Goal: Task Accomplishment & Management: Complete application form

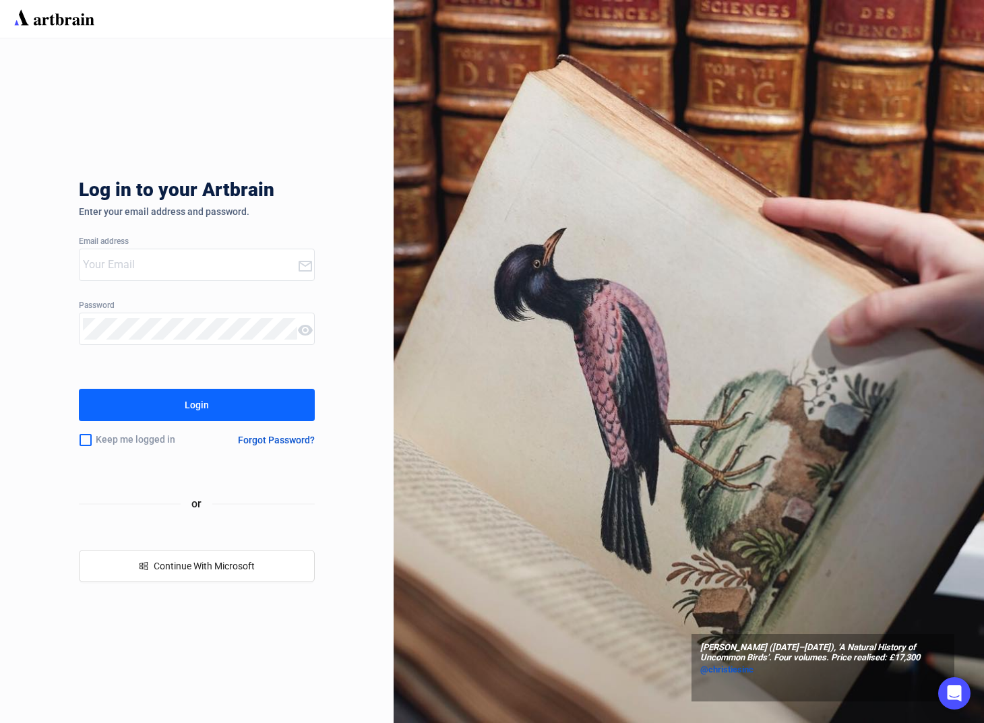
type input "[PERSON_NAME][EMAIL_ADDRESS][DOMAIN_NAME]"
click at [218, 406] on button "Login" at bounding box center [197, 405] width 236 height 32
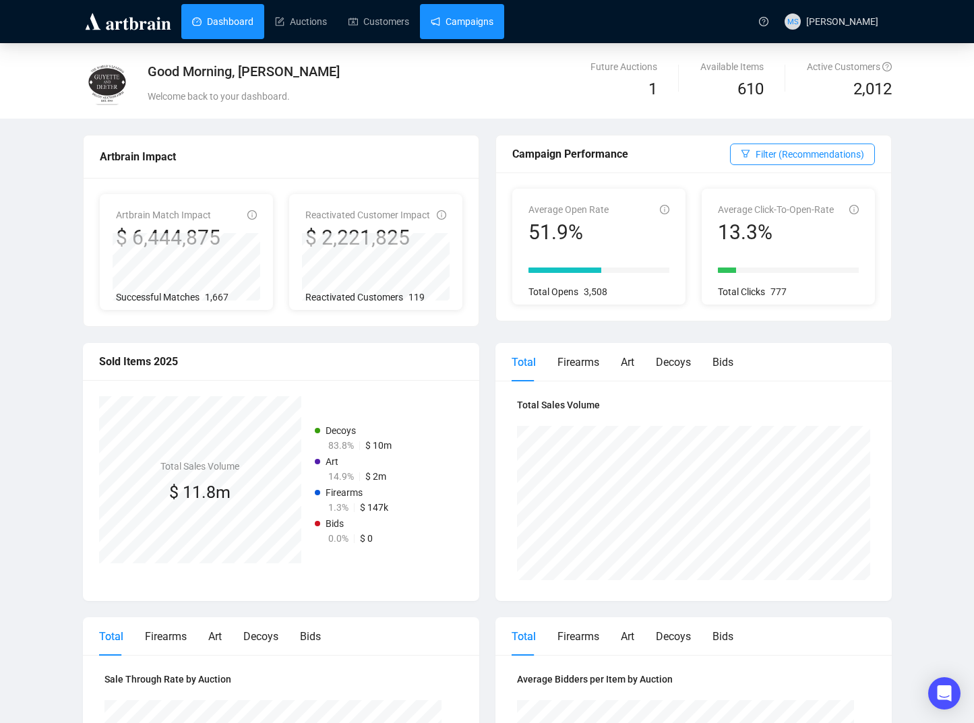
click at [455, 26] on link "Campaigns" at bounding box center [462, 21] width 63 height 35
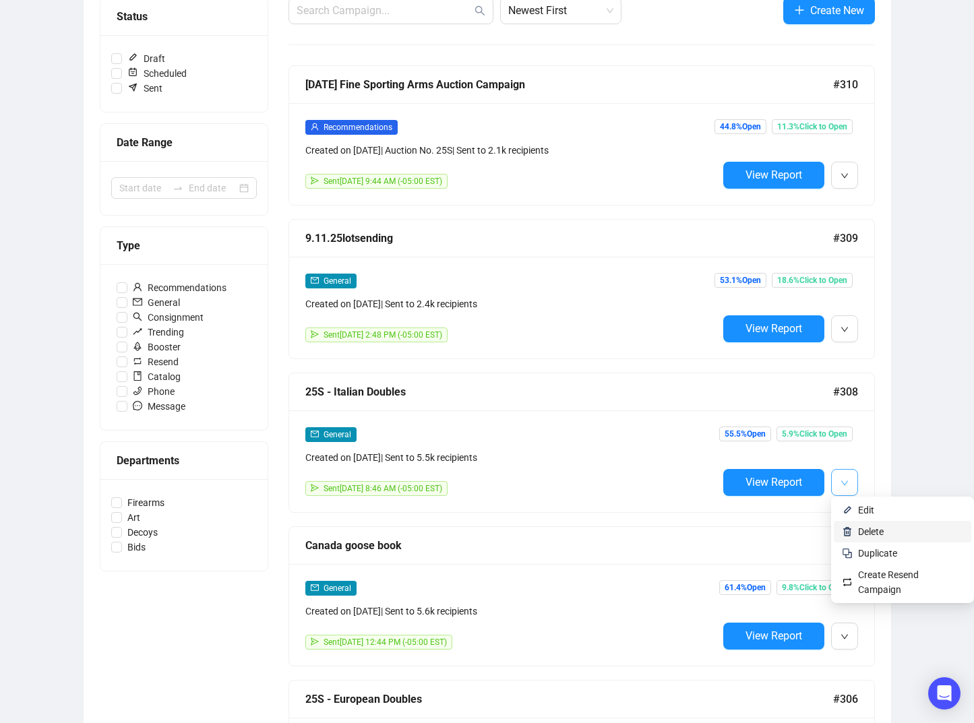
scroll to position [270, 0]
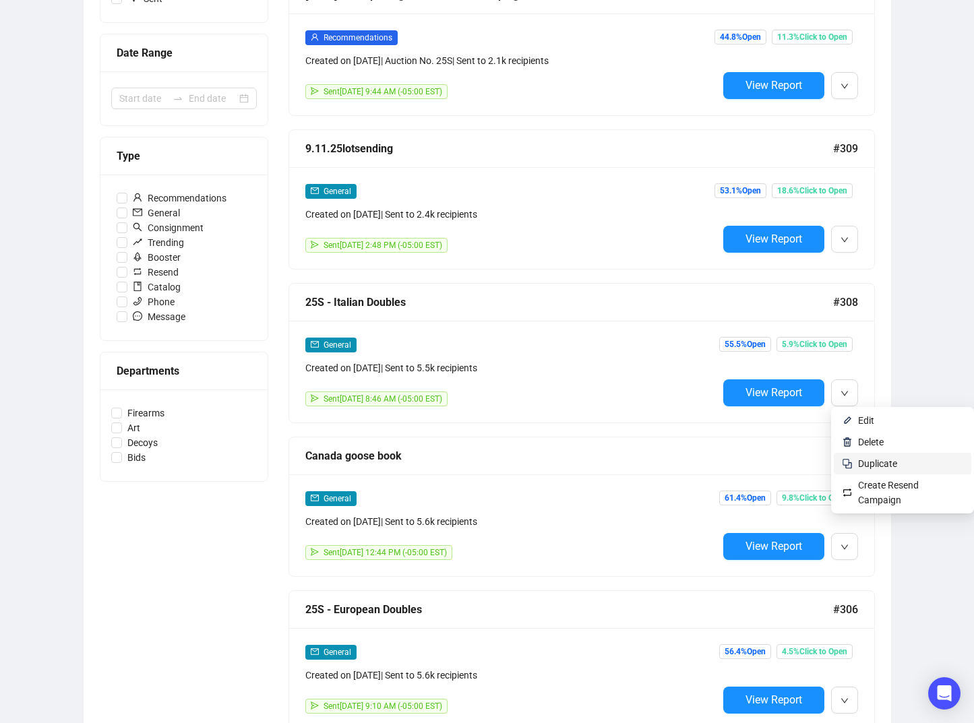
click at [811, 466] on span "Duplicate" at bounding box center [877, 463] width 39 height 11
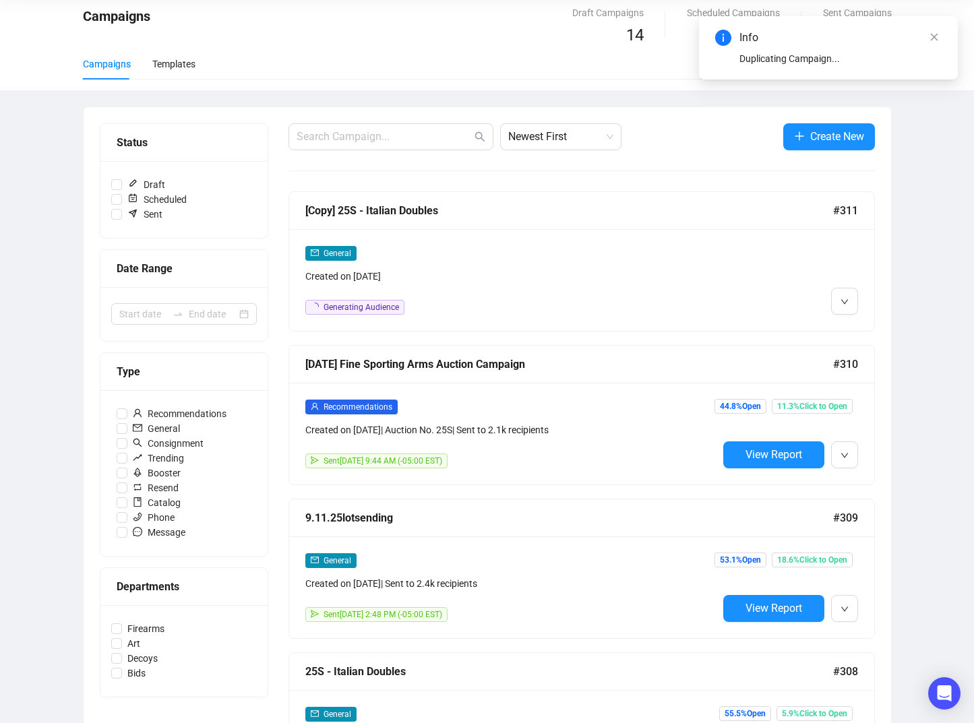
scroll to position [0, 0]
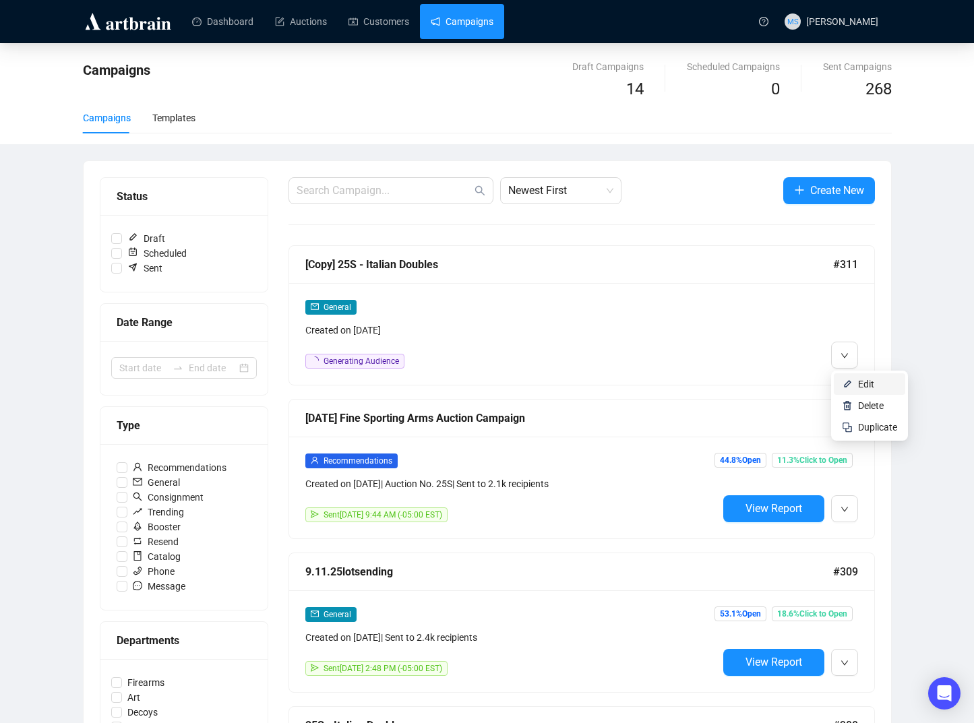
click at [811, 382] on li "Edit" at bounding box center [869, 384] width 71 height 22
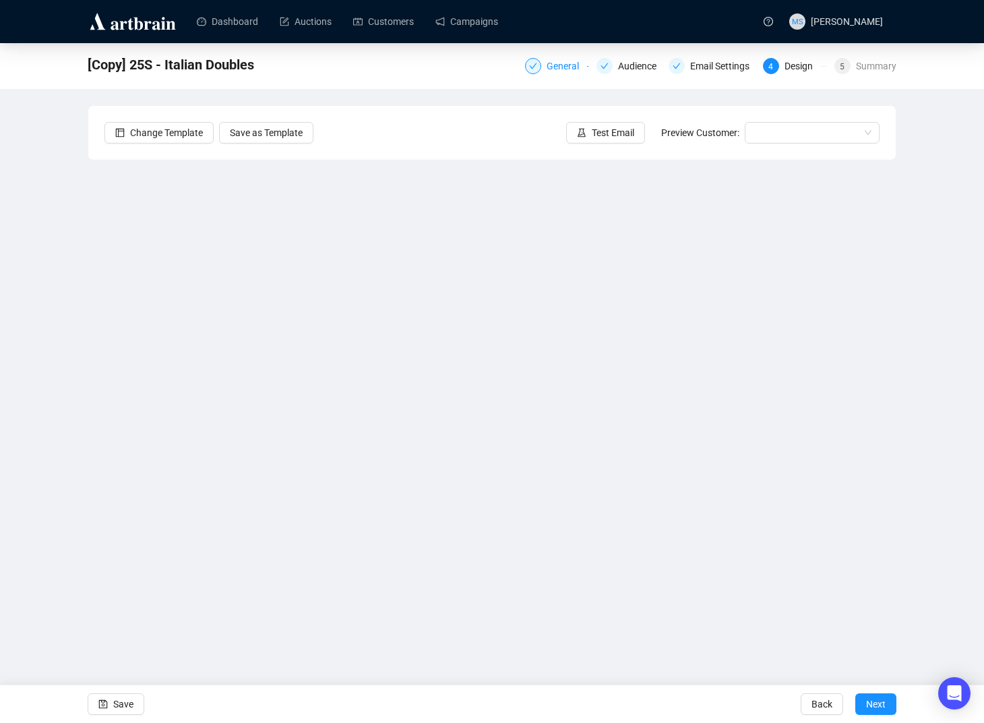
click at [545, 67] on div "General" at bounding box center [556, 66] width 63 height 16
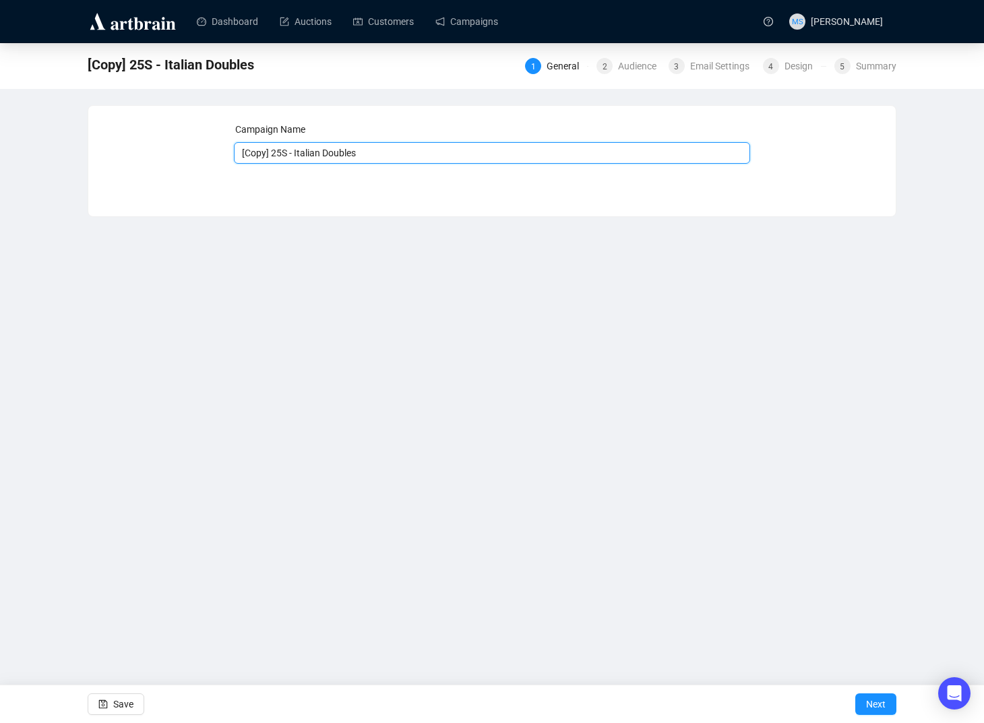
drag, startPoint x: 269, startPoint y: 154, endPoint x: 159, endPoint y: 114, distance: 116.8
click at [171, 143] on div "Campaign Name [Copy] 25S - Italian Doubles Save Next" at bounding box center [491, 151] width 775 height 58
type input "25S - Last Call"
click at [811, 695] on span "Next" at bounding box center [876, 704] width 20 height 38
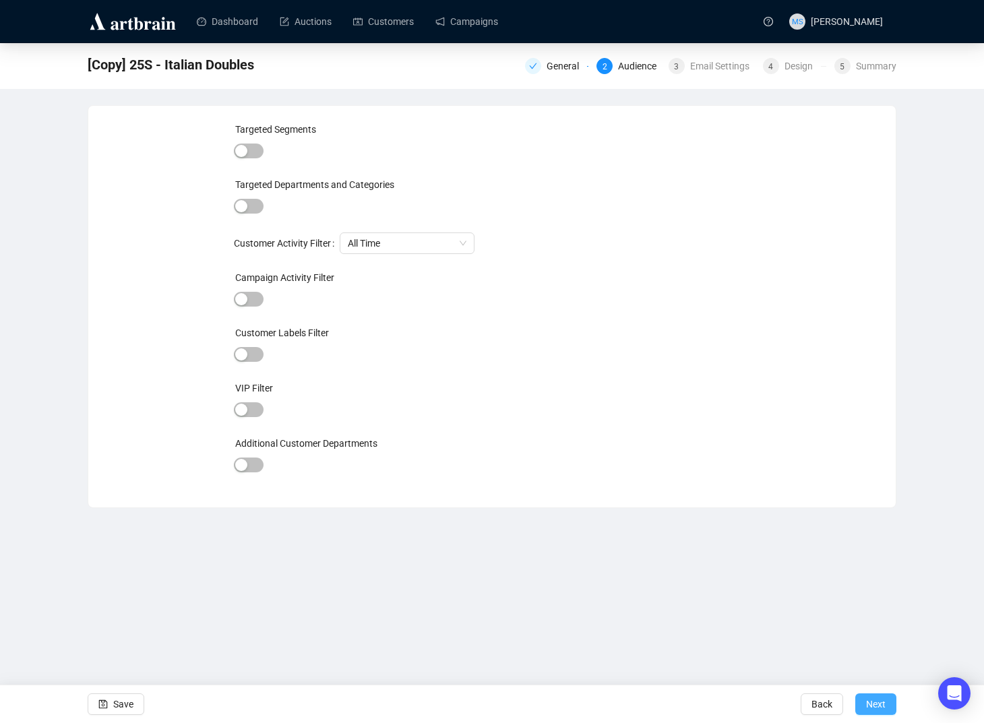
click at [811, 707] on span "Next" at bounding box center [876, 704] width 20 height 38
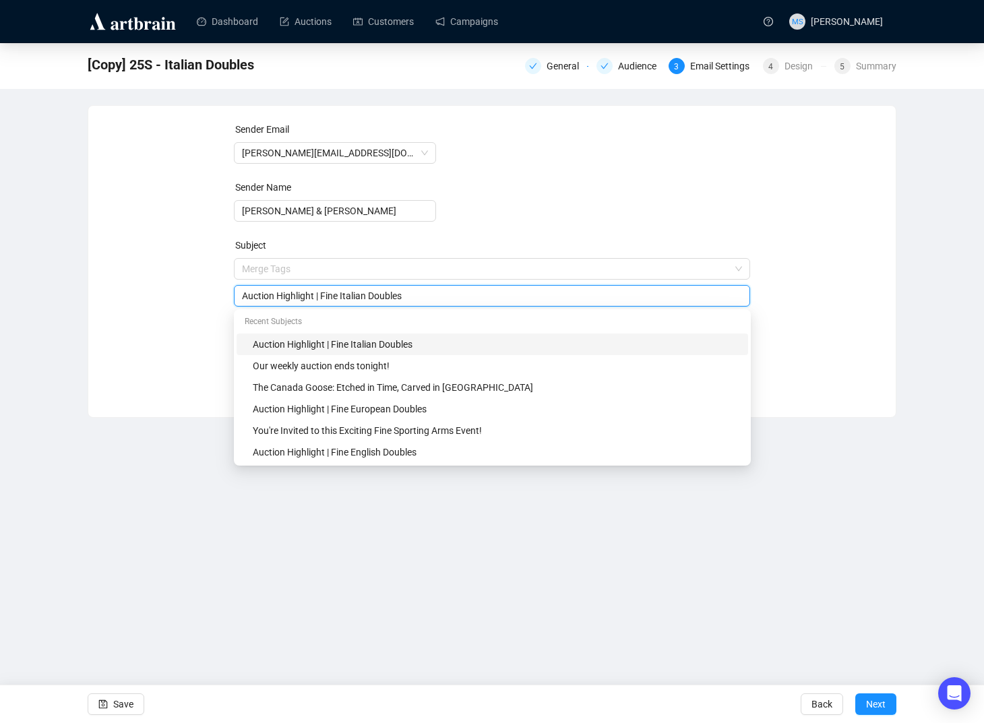
drag, startPoint x: 428, startPoint y: 276, endPoint x: 247, endPoint y: 280, distance: 181.3
click at [247, 280] on div "Merge Tags Auction Highlight | Fine Italian Doubles" at bounding box center [492, 282] width 517 height 49
type input "A"
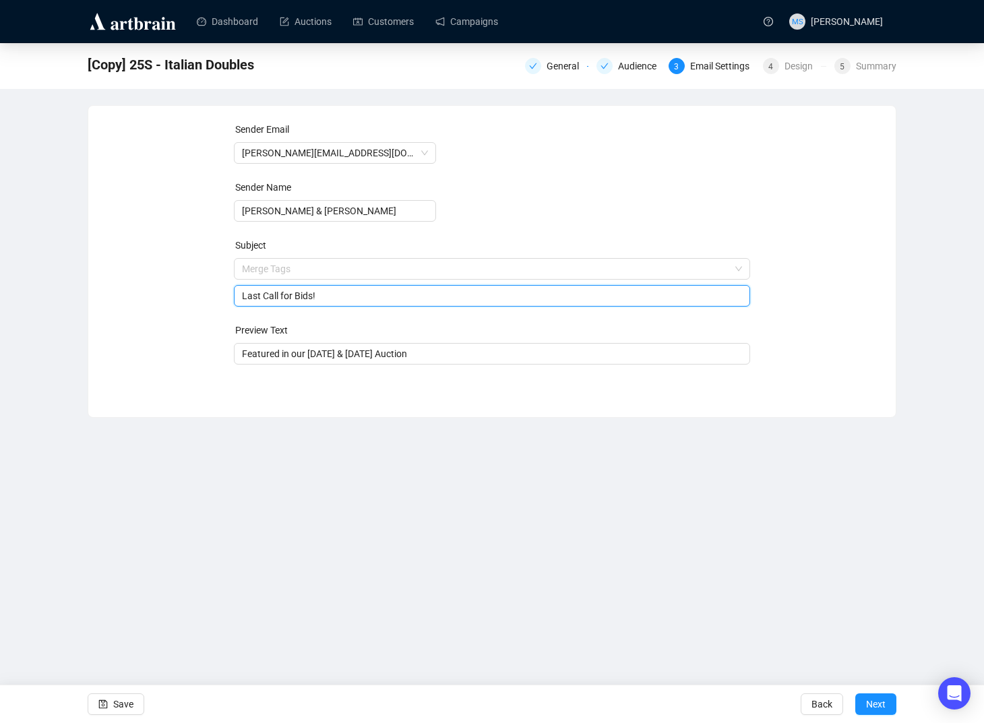
type input "Last Call for Bids!"
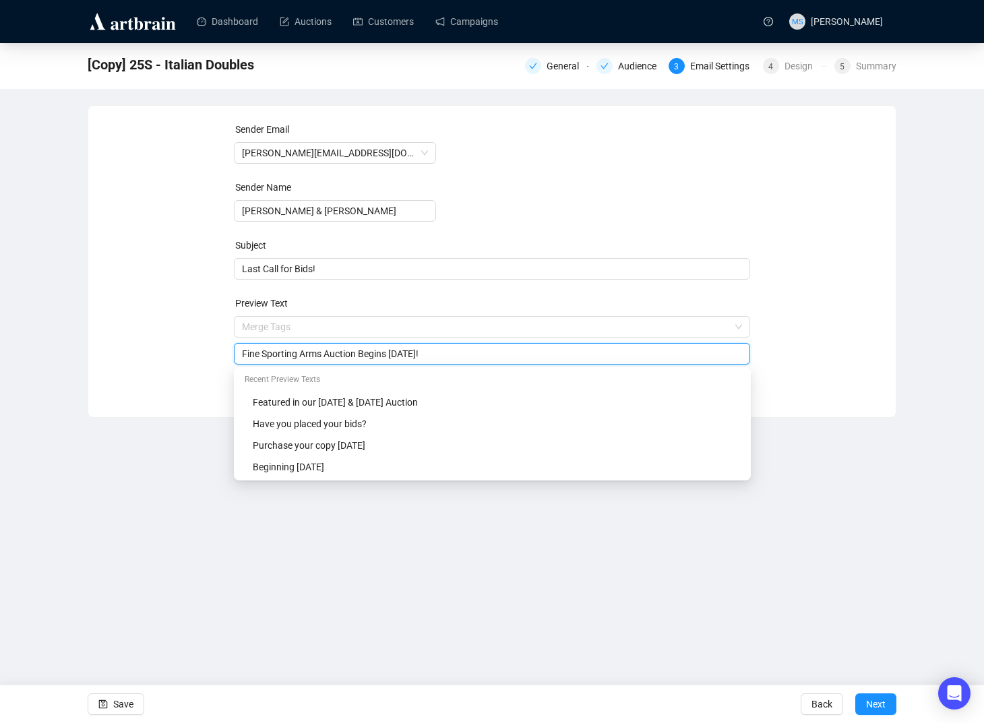
type input "Fine Sporting Arms Auction Begins [DATE]!"
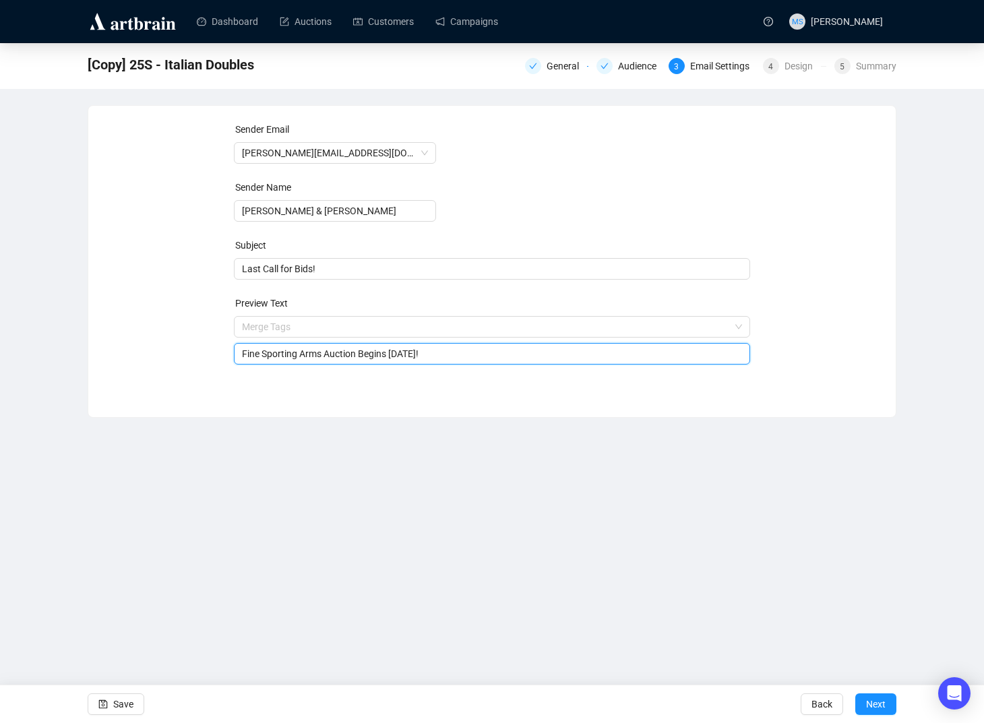
click at [811, 404] on div "Sender Email [PERSON_NAME][EMAIL_ADDRESS][DOMAIN_NAME] Sender Name [PERSON_NAME…" at bounding box center [492, 261] width 809 height 313
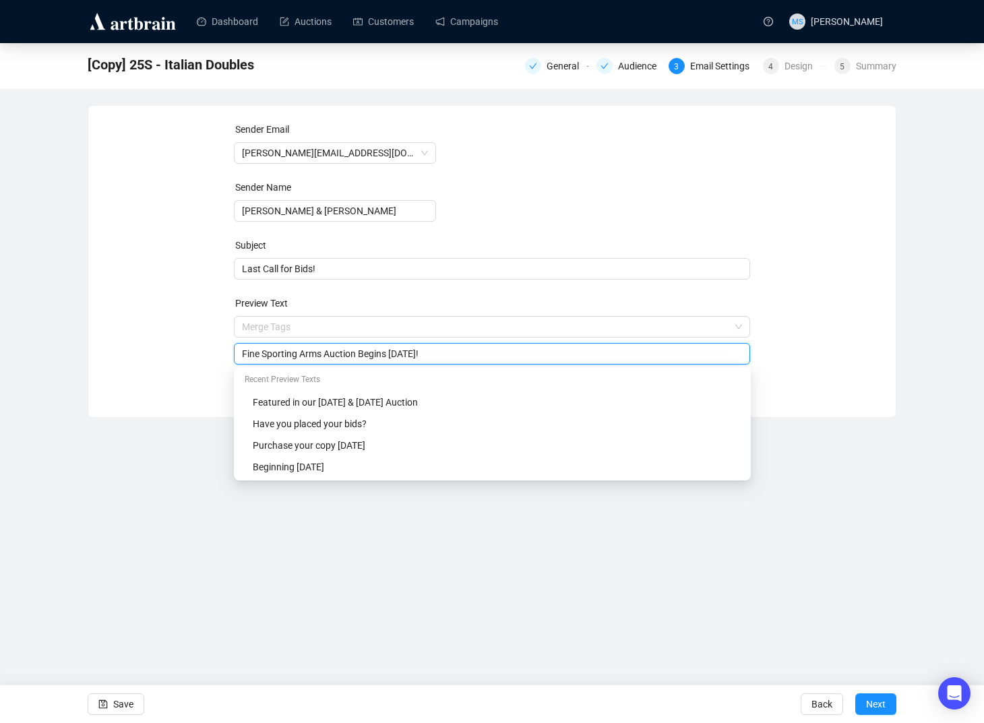
drag, startPoint x: 431, startPoint y: 352, endPoint x: 224, endPoint y: 349, distance: 207.6
click at [224, 349] on div "Sender Email [PERSON_NAME][EMAIL_ADDRESS][DOMAIN_NAME] Sender Name [PERSON_NAME…" at bounding box center [491, 251] width 775 height 259
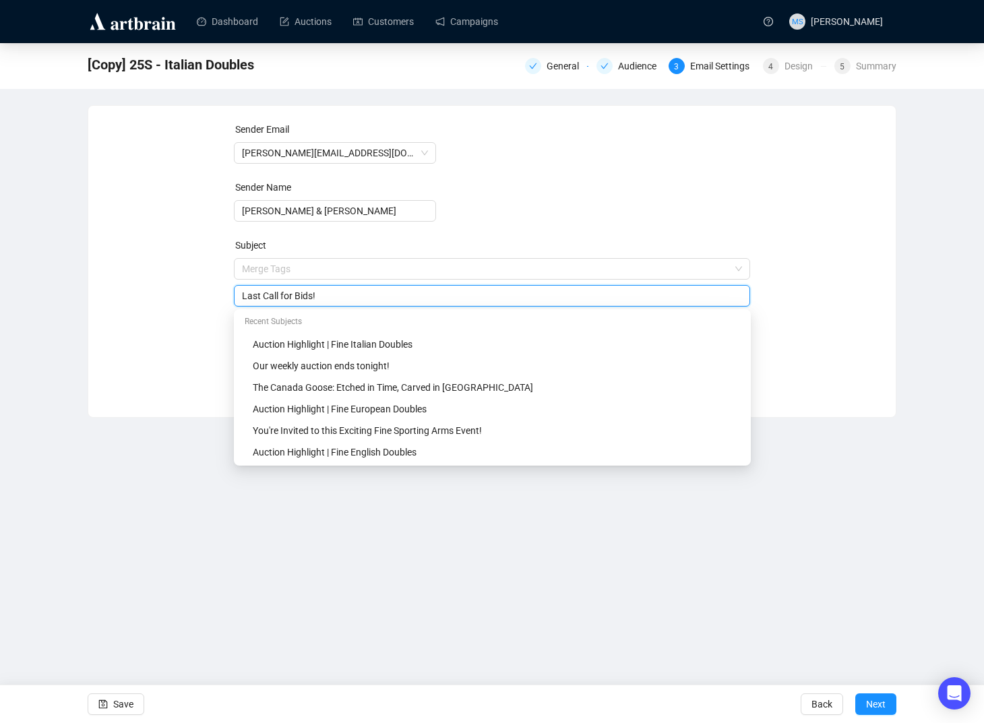
drag, startPoint x: 331, startPoint y: 265, endPoint x: 230, endPoint y: 260, distance: 101.2
click at [230, 260] on div "Sender Email [PERSON_NAME][EMAIL_ADDRESS][DOMAIN_NAME] Sender Name [PERSON_NAME…" at bounding box center [491, 251] width 775 height 259
paste input "Fine Sporting Arms Auction Begins [DATE]!"
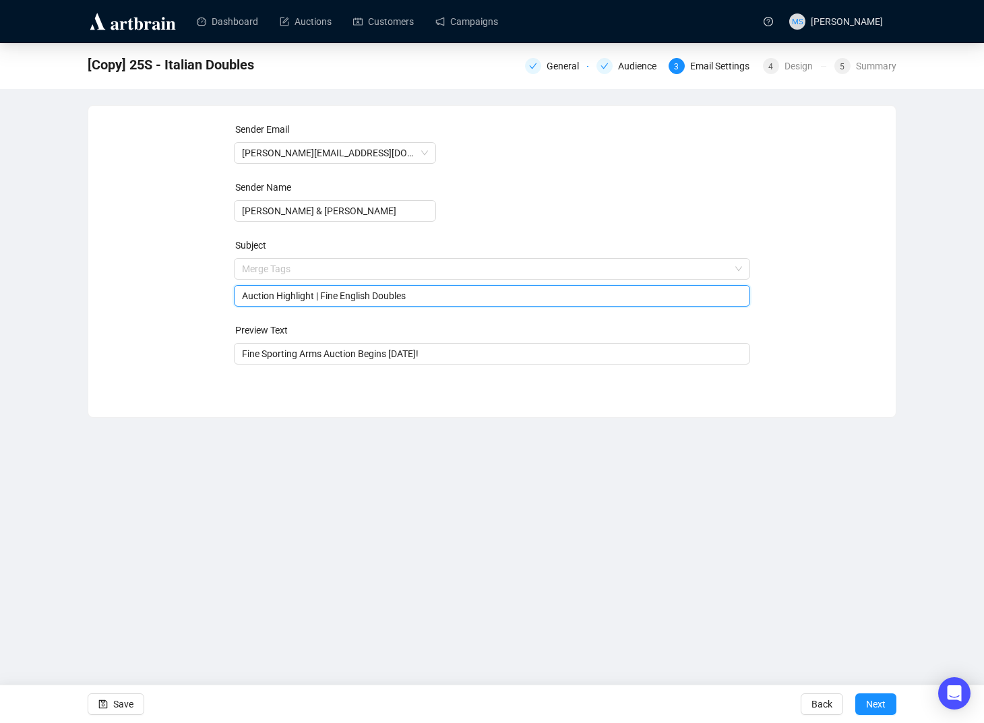
type input "Auction Highlight | Fine English Doubles"
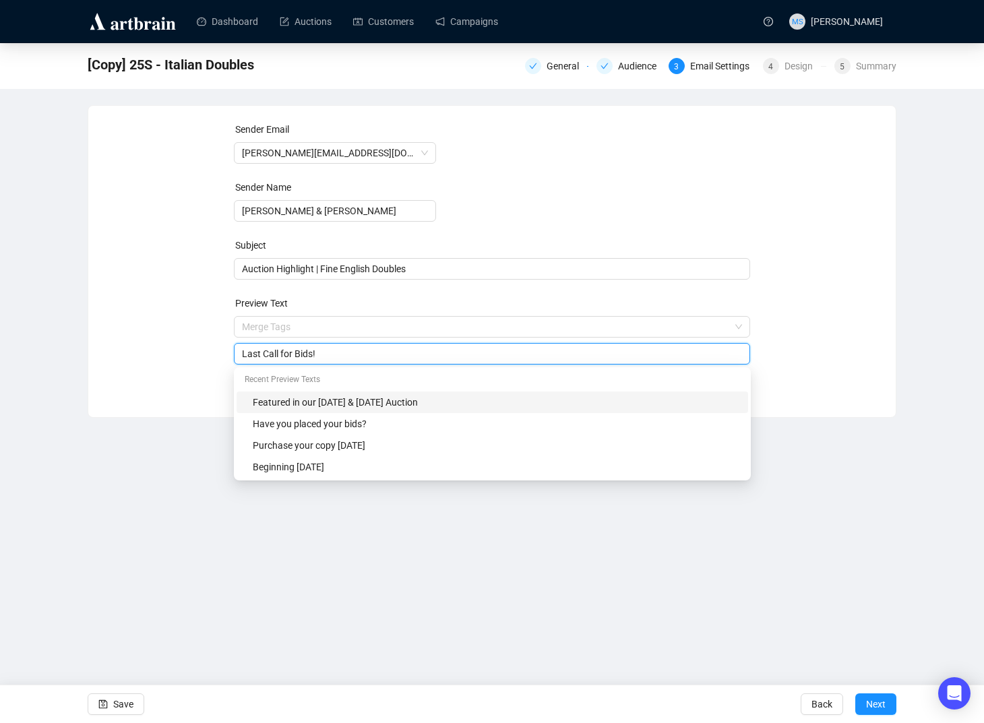
type input "Last Call for Bids!"
click at [441, 286] on form "Sender Email [PERSON_NAME][EMAIL_ADDRESS][DOMAIN_NAME] Sender Name [PERSON_NAME…" at bounding box center [492, 243] width 517 height 243
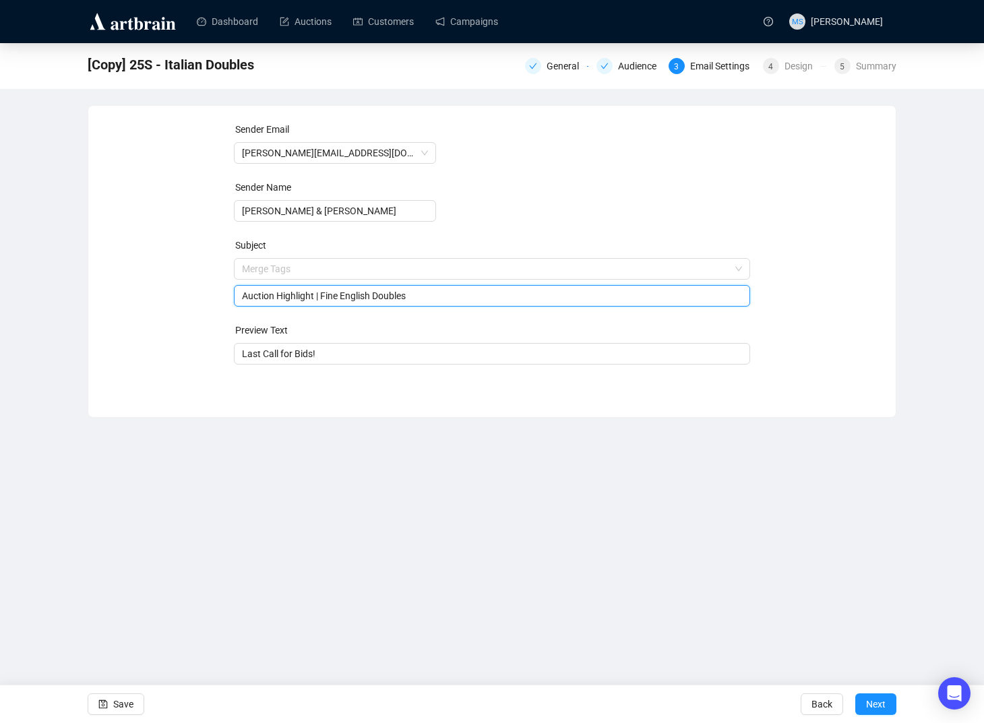
click at [441, 274] on span "Merge Tags Auction Highlight | Fine English Doubles" at bounding box center [492, 282] width 517 height 38
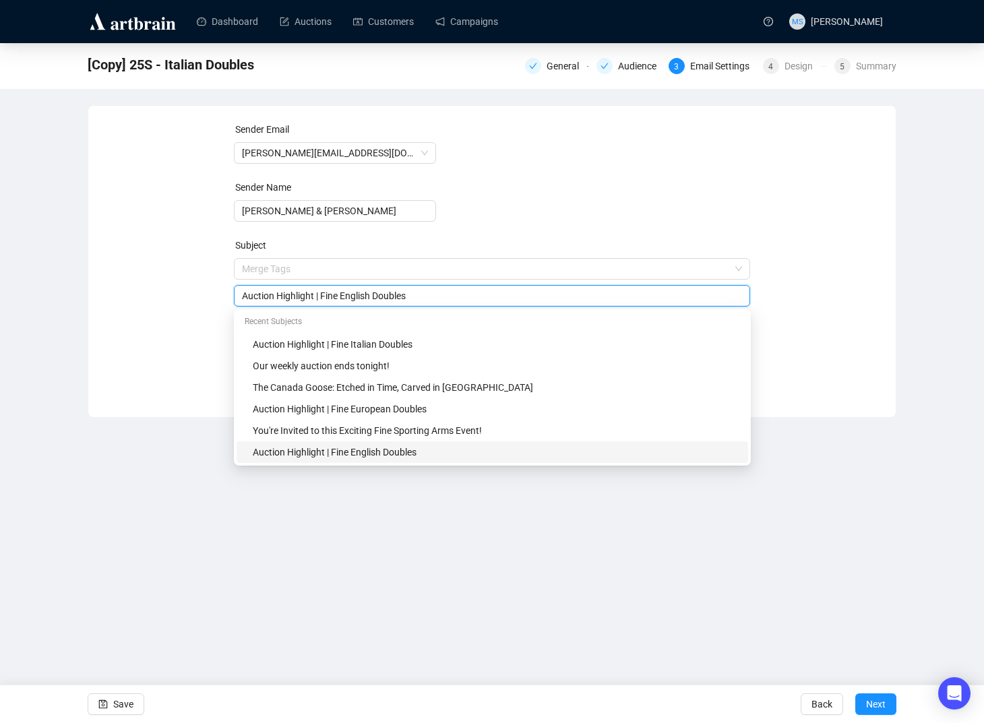
drag, startPoint x: 433, startPoint y: 292, endPoint x: 228, endPoint y: 297, distance: 205.6
click at [228, 297] on div "Sender Email [PERSON_NAME][EMAIL_ADDRESS][DOMAIN_NAME] Sender Name [PERSON_NAME…" at bounding box center [491, 251] width 775 height 259
paste input "Fine Sporting Arms Auction Begins [DATE]!"
type input "Fine Sporting Arms Auction Begins [DATE]!"
click at [96, 526] on div "Dashboard Auctions Customers Campaigns MS [PERSON_NAME] [Copy] 25S - Italian Do…" at bounding box center [492, 361] width 984 height 723
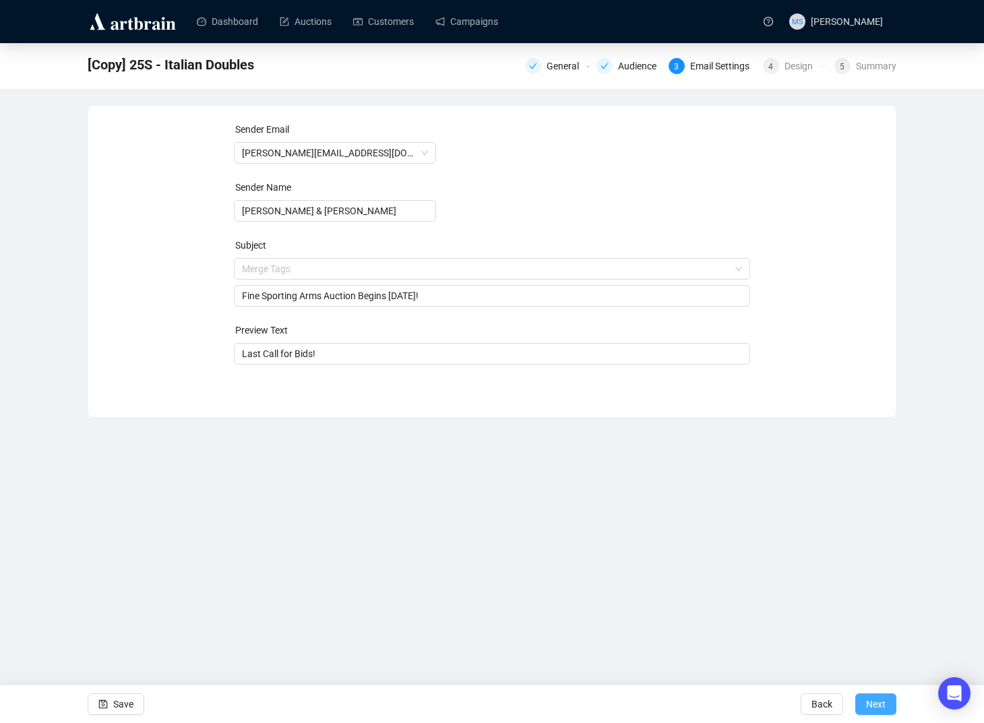
click at [811, 700] on span "Next" at bounding box center [876, 704] width 20 height 38
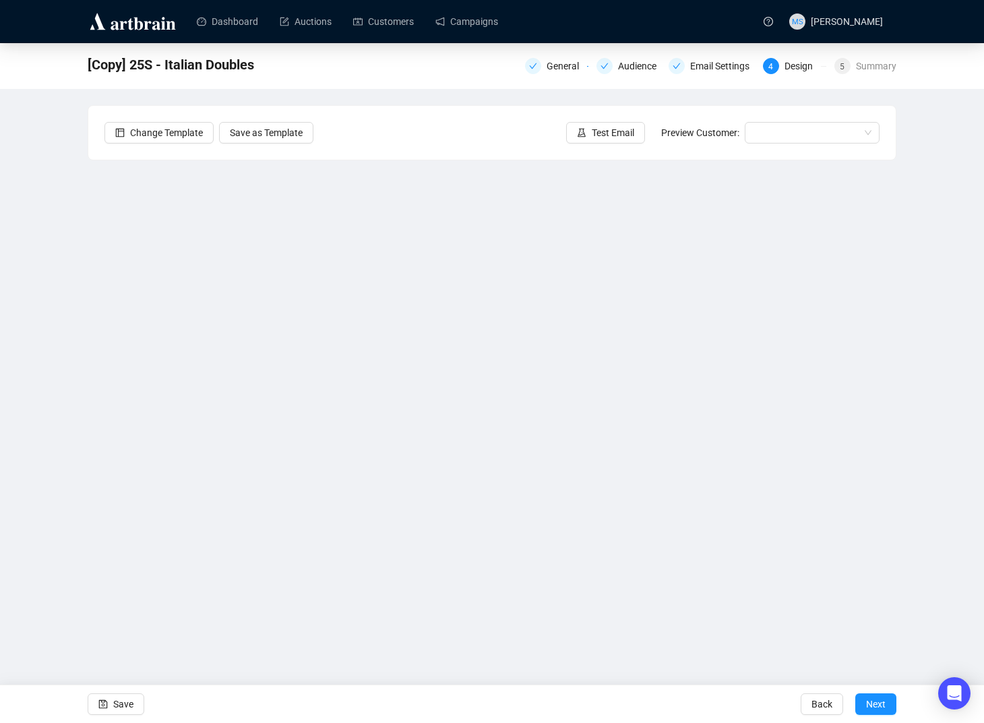
click at [74, 442] on div "[Copy] 25S - Italian Doubles General Audience Email Settings 4 Design 5 Summary…" at bounding box center [492, 325] width 984 height 565
click at [39, 335] on div "[Copy] 25S - Italian Doubles General Audience Email Settings 4 Design 5 Summary…" at bounding box center [492, 325] width 984 height 565
click at [125, 704] on span "Save" at bounding box center [123, 704] width 20 height 38
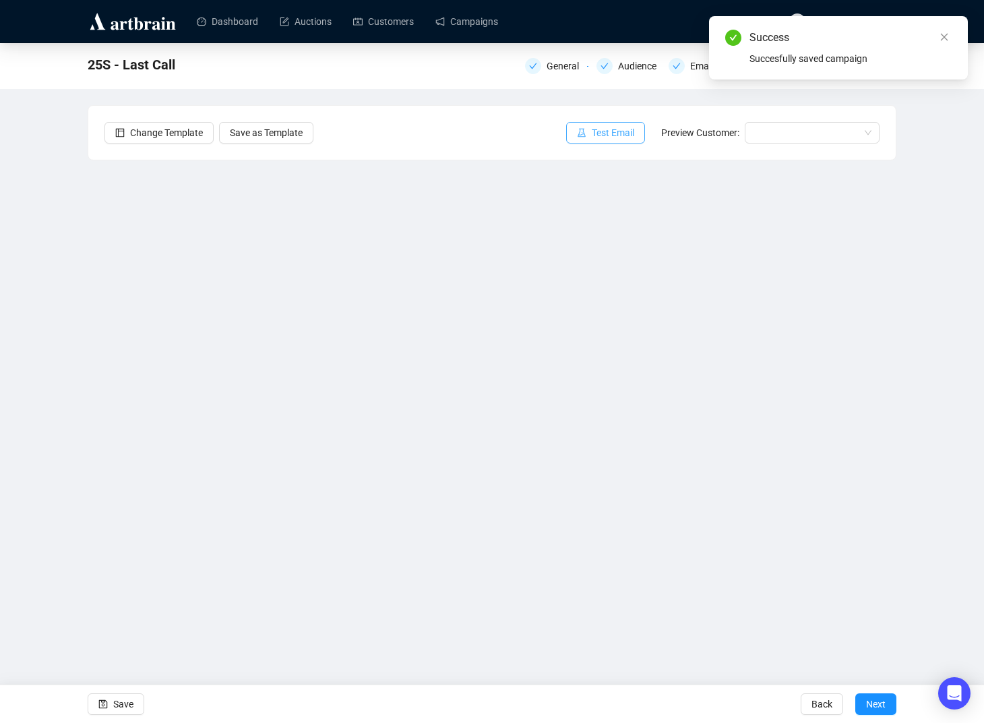
click at [604, 129] on span "Test Email" at bounding box center [613, 132] width 42 height 15
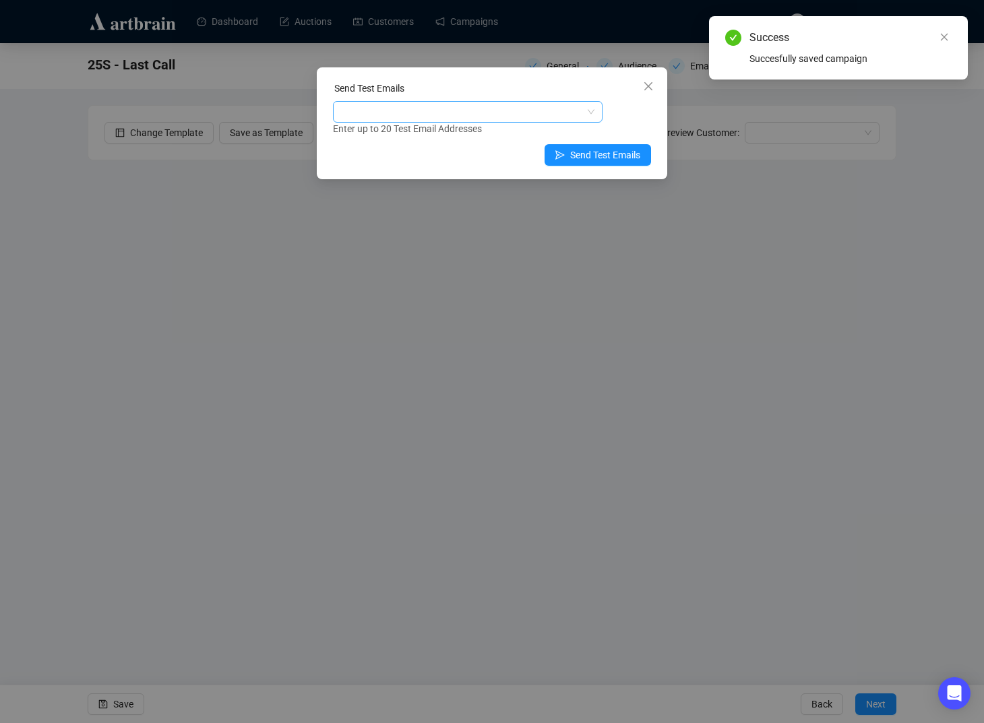
click at [528, 113] on div at bounding box center [461, 111] width 250 height 19
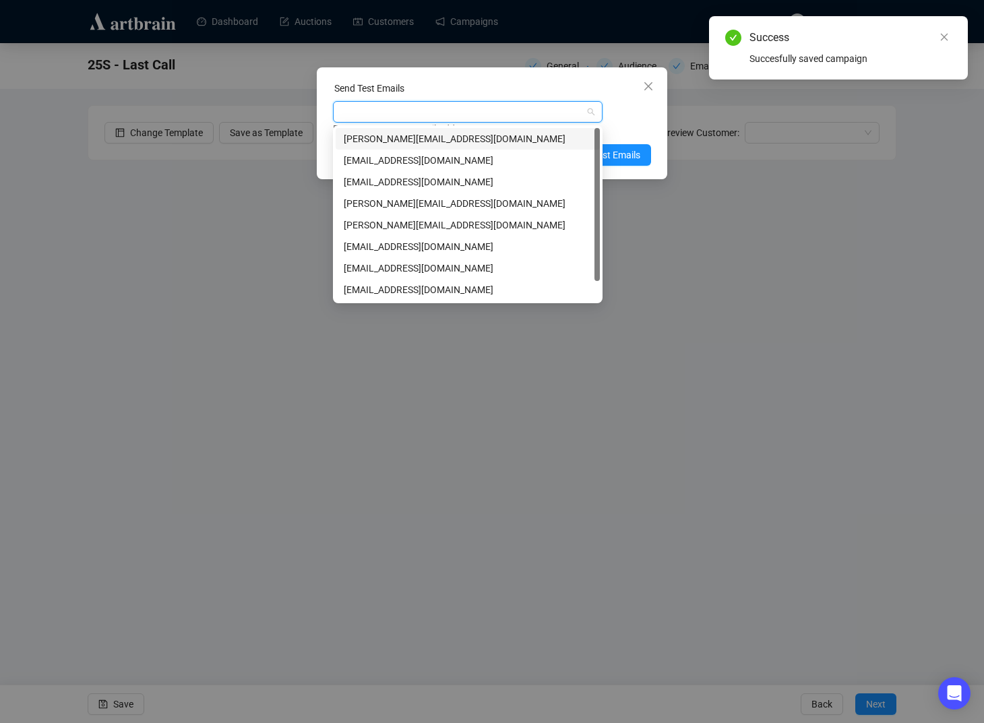
click at [504, 138] on div "[PERSON_NAME][EMAIL_ADDRESS][DOMAIN_NAME]" at bounding box center [468, 138] width 248 height 15
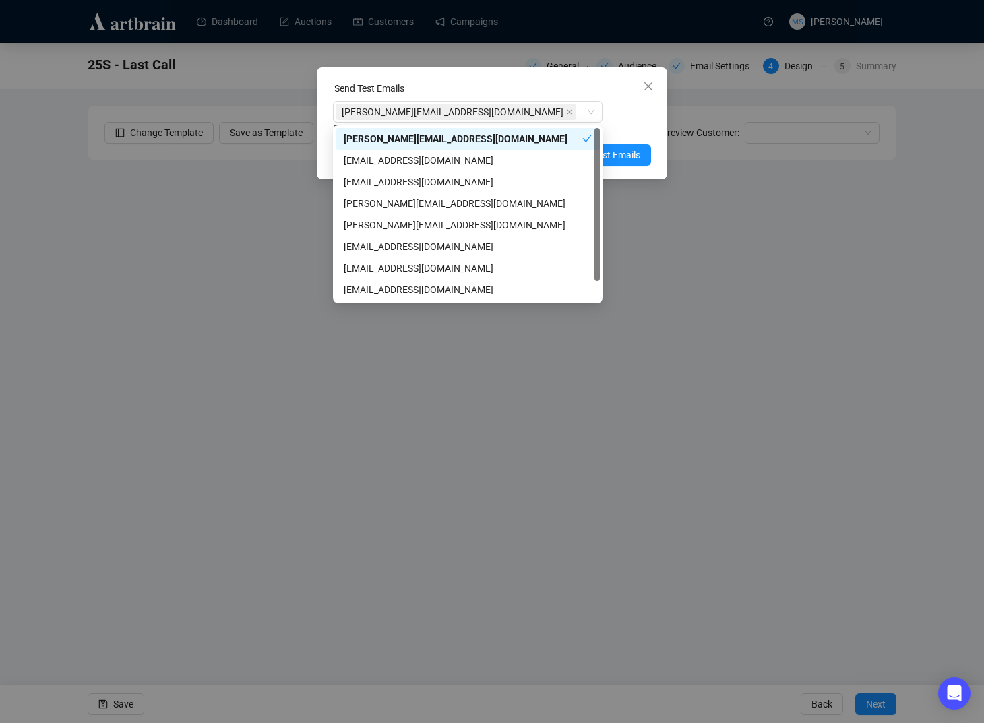
click at [631, 125] on div "Enter up to 20 Test Email Addresses" at bounding box center [492, 128] width 318 height 15
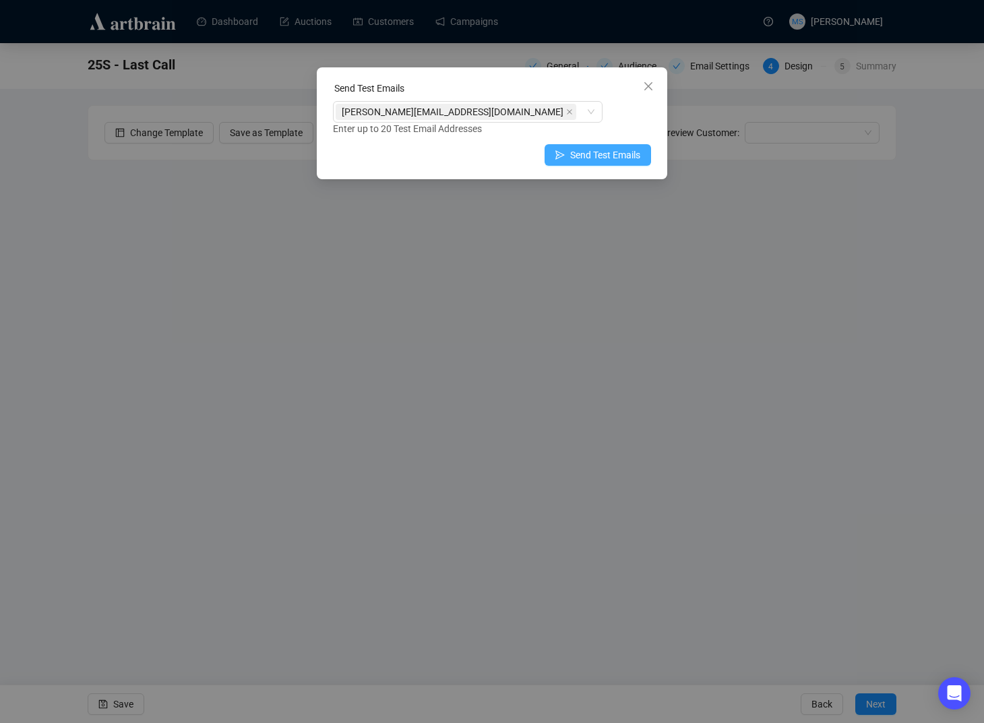
click at [634, 154] on span "Send Test Emails" at bounding box center [605, 155] width 70 height 15
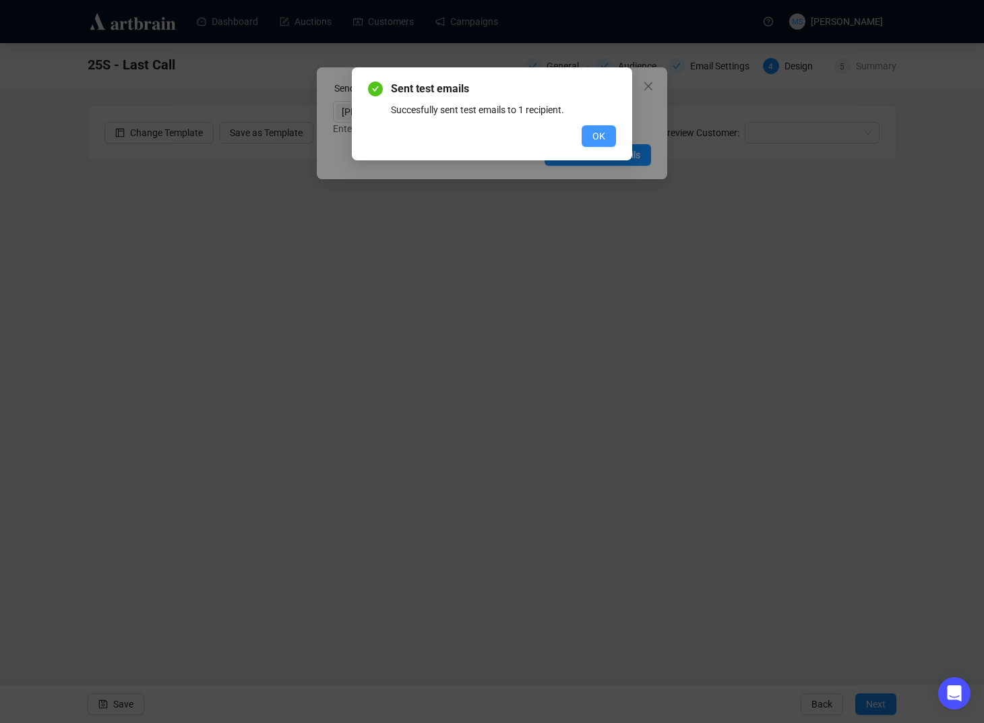
click at [598, 144] on button "OK" at bounding box center [599, 136] width 34 height 22
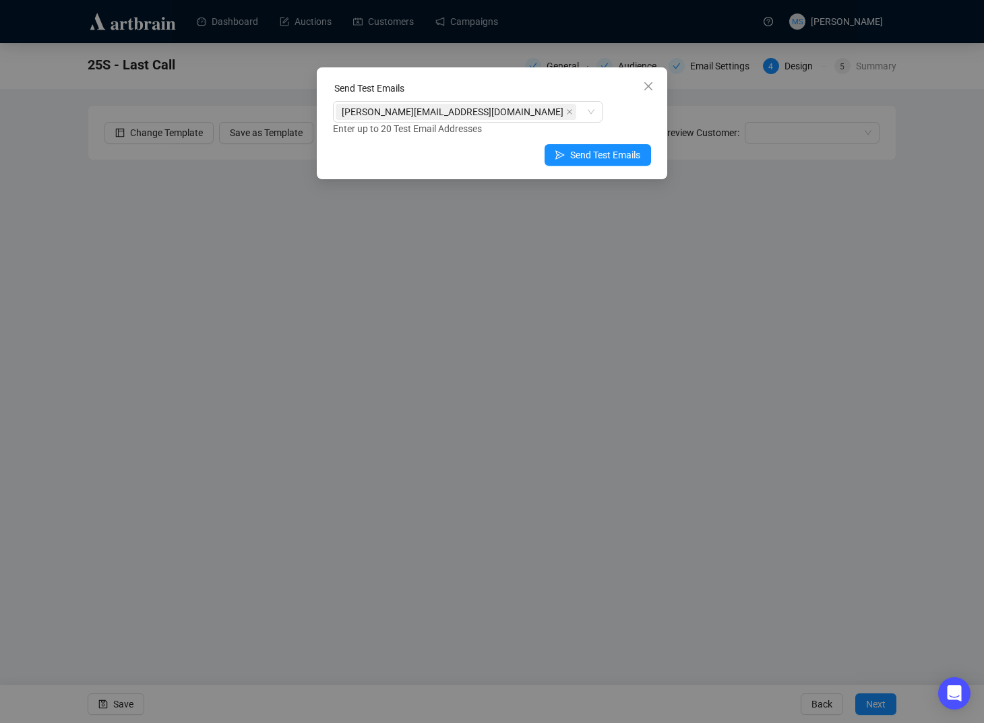
click at [58, 276] on div "Send Test Emails [PERSON_NAME][EMAIL_ADDRESS][DOMAIN_NAME] Enter up to 20 Test …" at bounding box center [492, 361] width 984 height 723
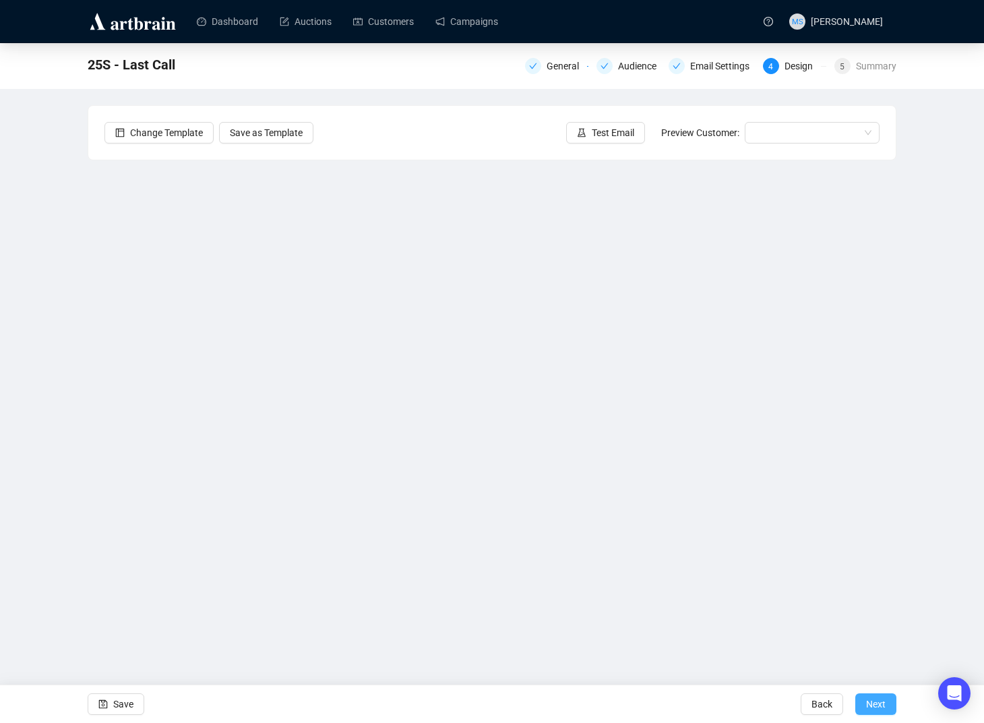
click at [811, 703] on button "Next" at bounding box center [875, 704] width 41 height 22
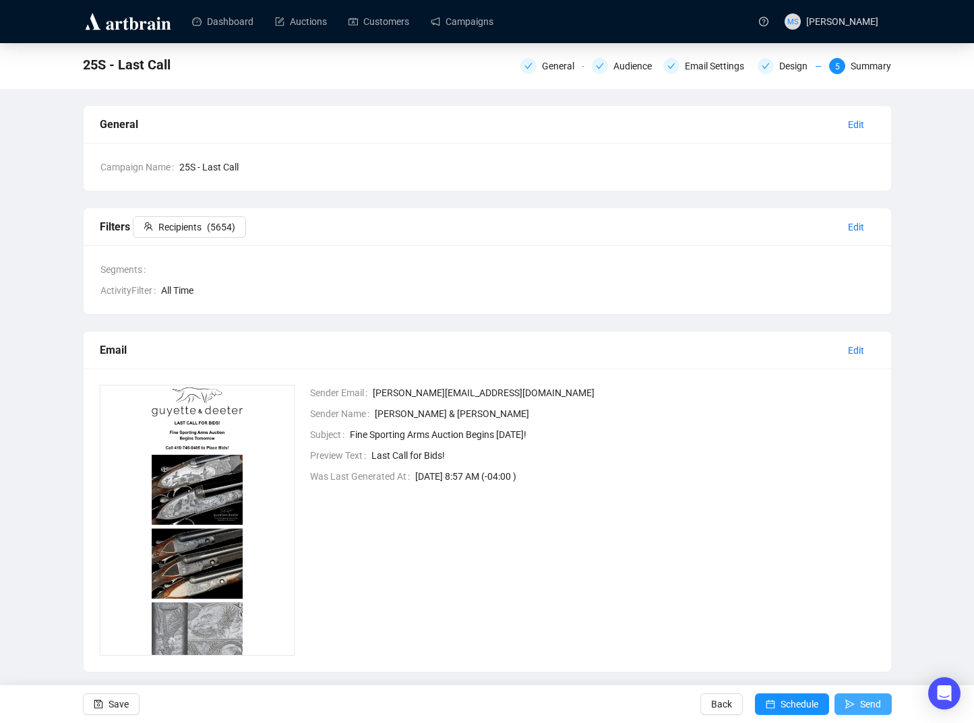
click at [811, 698] on span "Send" at bounding box center [870, 704] width 21 height 38
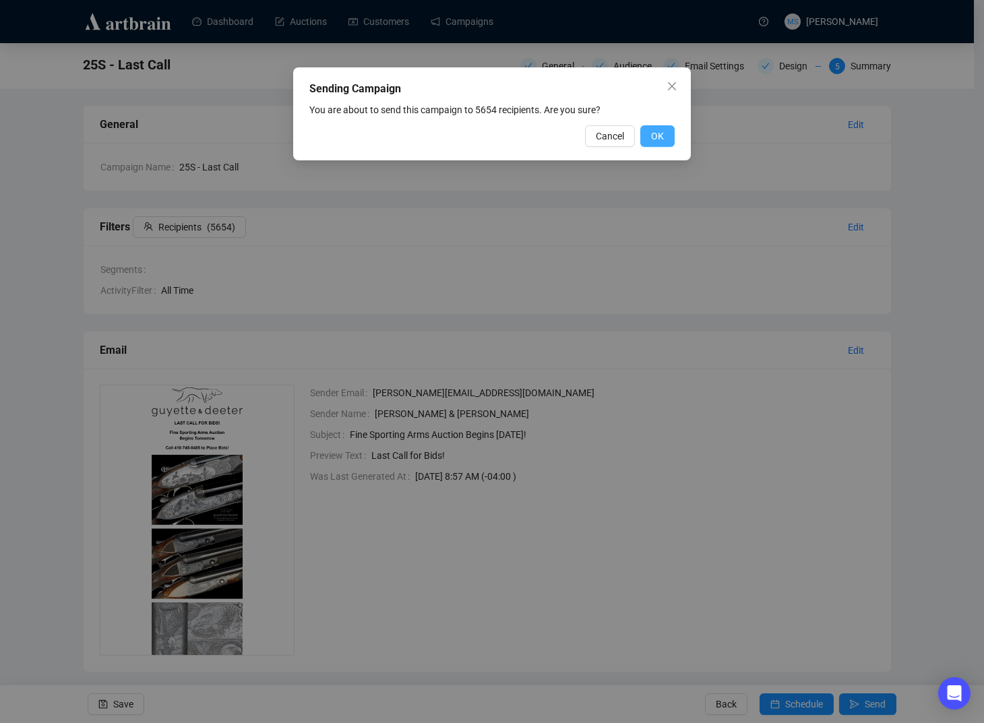
click at [655, 137] on span "OK" at bounding box center [657, 136] width 13 height 15
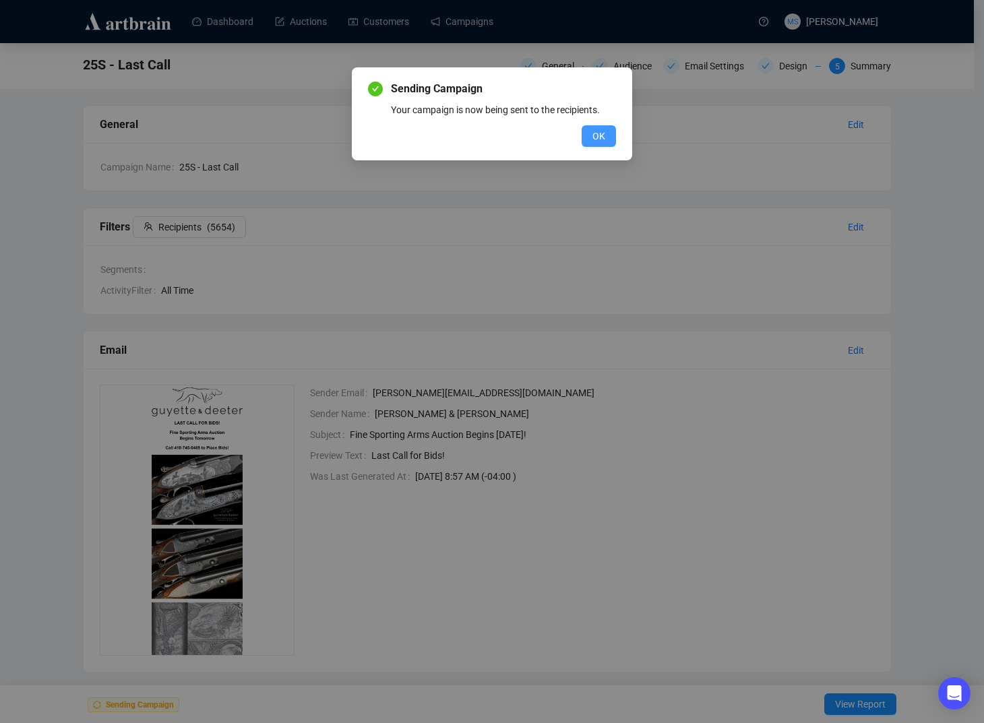
click at [602, 135] on span "OK" at bounding box center [598, 136] width 13 height 15
